Goal: Information Seeking & Learning: Learn about a topic

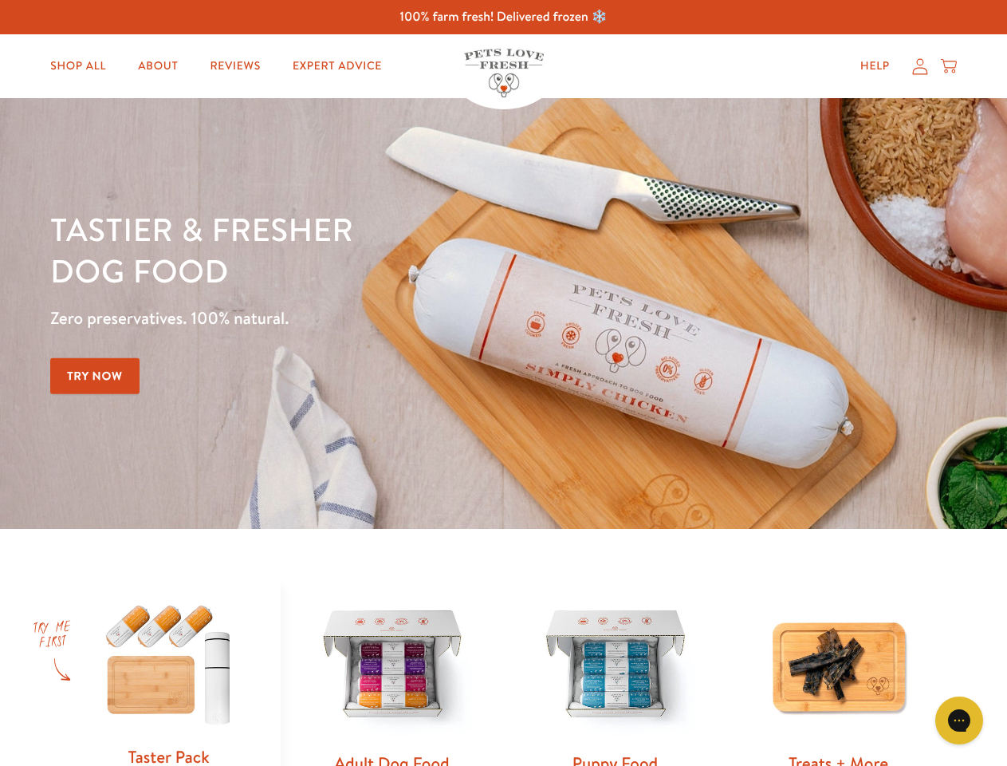
click at [503, 383] on div "Tastier & fresher dog food Zero preservatives. 100% natural. Try Now" at bounding box center [352, 313] width 605 height 211
click at [959, 720] on icon "Gorgias live chat" at bounding box center [958, 719] width 15 height 15
